Goal: Find specific fact: Find contact information

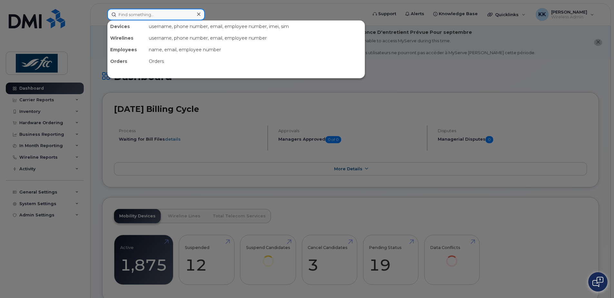
click at [152, 15] on input at bounding box center [156, 15] width 98 height 12
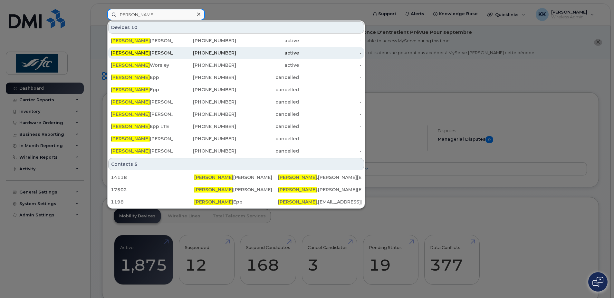
type input "[PERSON_NAME]"
click at [146, 53] on div "[PERSON_NAME]" at bounding box center [142, 53] width 63 height 6
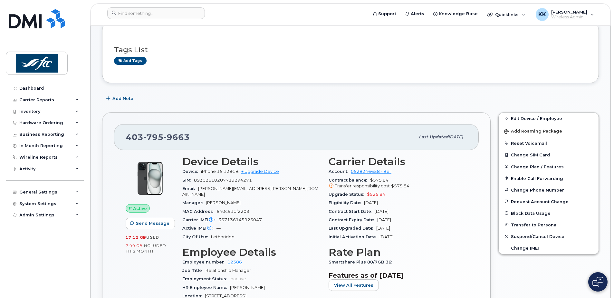
scroll to position [150, 0]
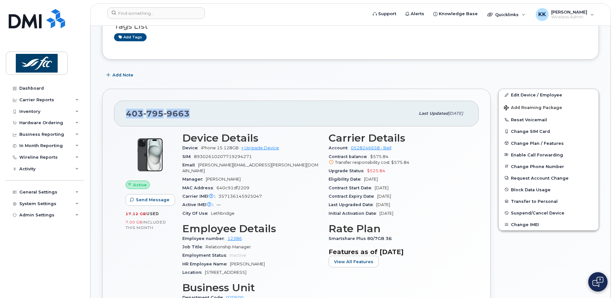
drag, startPoint x: 191, startPoint y: 111, endPoint x: 115, endPoint y: 110, distance: 76.1
click at [115, 110] on div "403 795 9663 Last updated Aug 20, 2025" at bounding box center [296, 114] width 365 height 26
copy span "403 795 9663"
click at [583, 15] on span "Wireless Admin" at bounding box center [569, 16] width 36 height 5
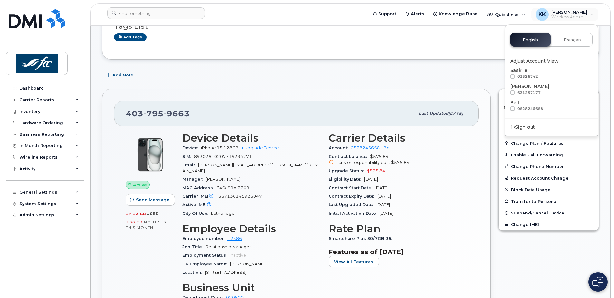
click at [431, 40] on div "Add tags" at bounding box center [348, 37] width 468 height 8
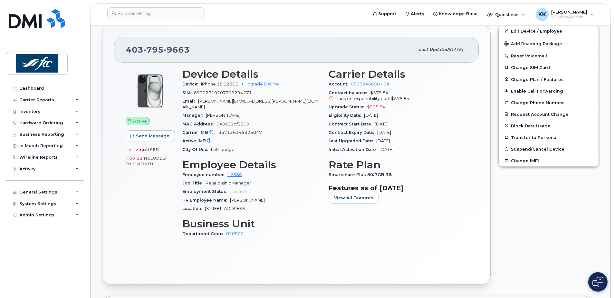
scroll to position [75, 0]
